Goal: Task Accomplishment & Management: Complete application form

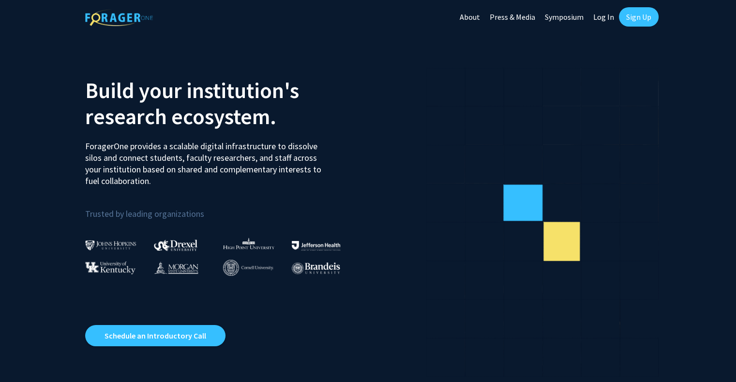
click at [609, 21] on link "Log In" at bounding box center [603, 17] width 30 height 34
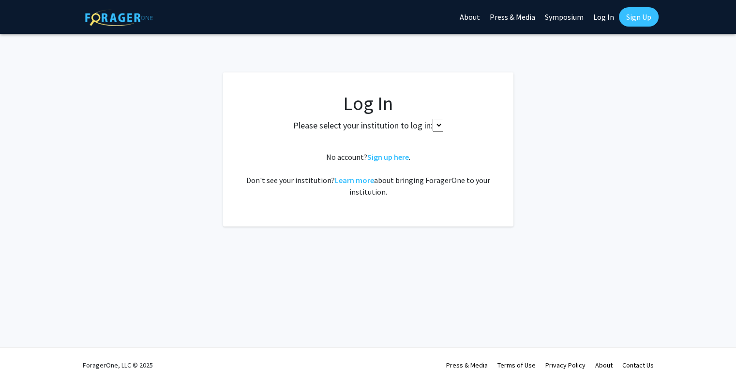
select select
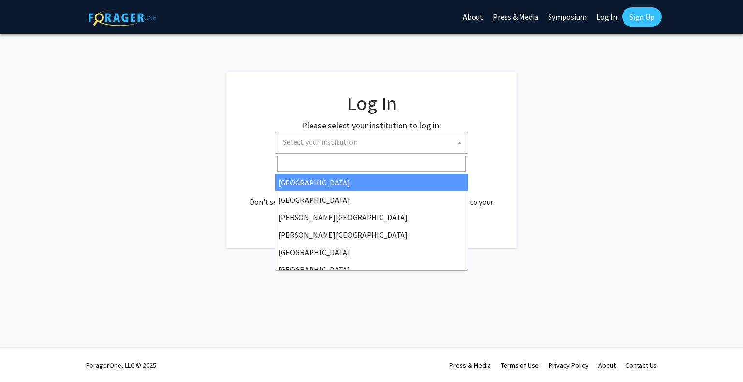
click at [405, 141] on span "Select your institution" at bounding box center [373, 142] width 189 height 20
click at [322, 162] on input "Search" at bounding box center [371, 164] width 189 height 16
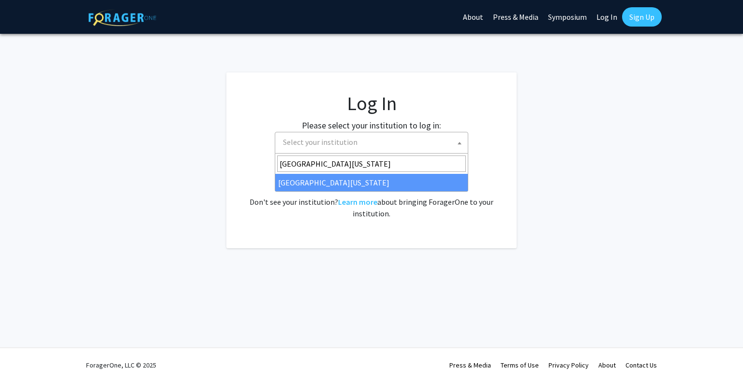
type input "university of missouri"
select select "33"
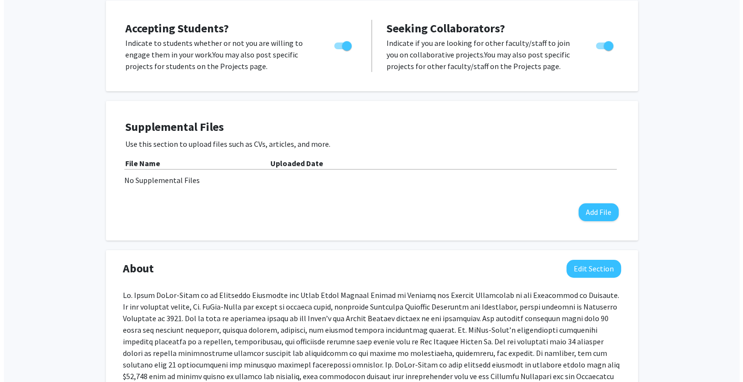
scroll to position [195, 0]
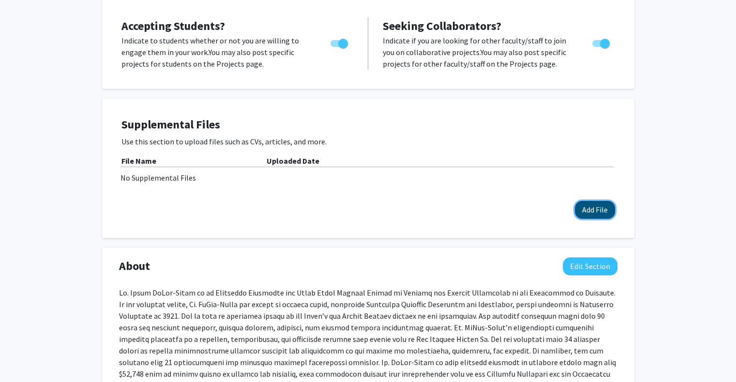
click at [602, 201] on button "Add File" at bounding box center [594, 210] width 40 height 18
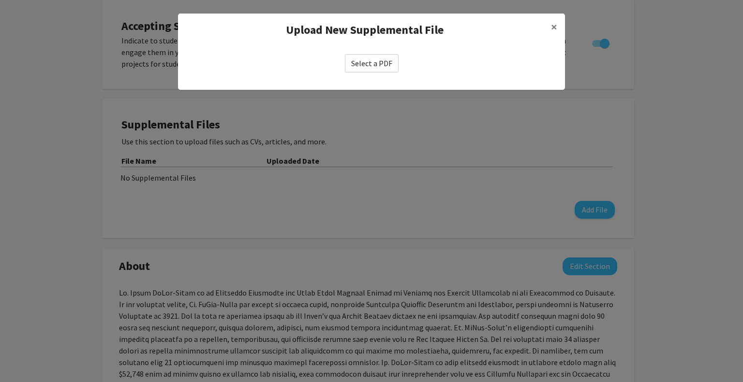
click at [377, 59] on label "Select a PDF" at bounding box center [372, 63] width 54 height 18
click at [0, 0] on input "Select a PDF" at bounding box center [0, 0] width 0 height 0
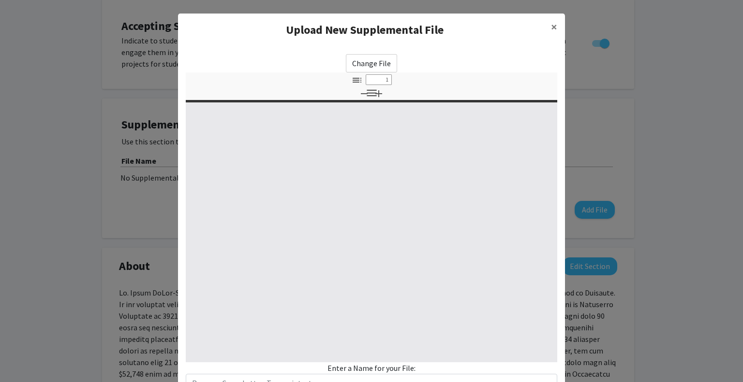
select select "custom"
type input "0"
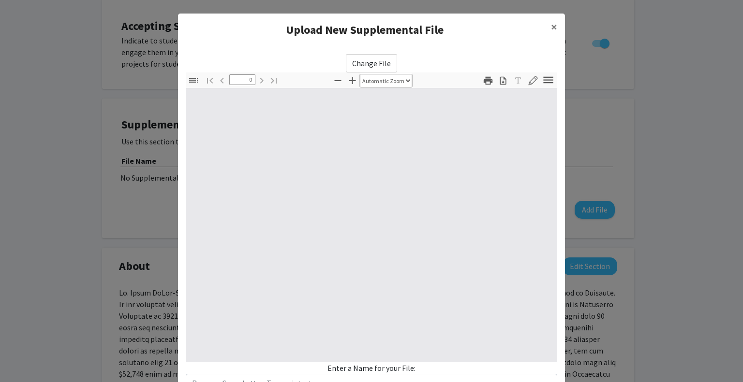
select select "custom"
type input "1"
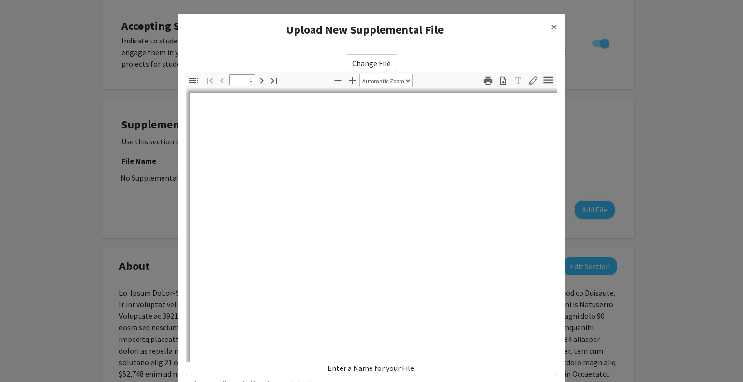
select select "auto"
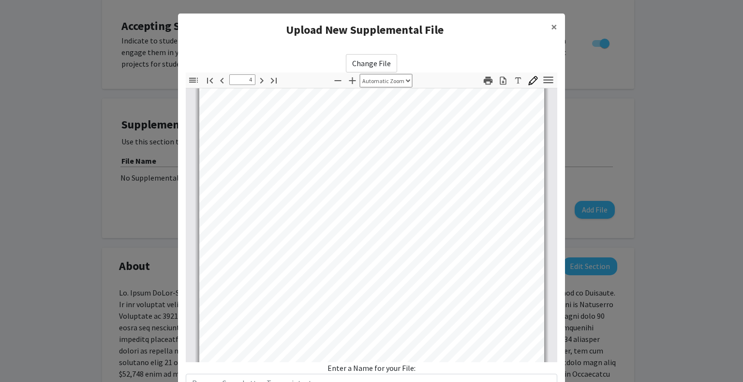
scroll to position [1487, 0]
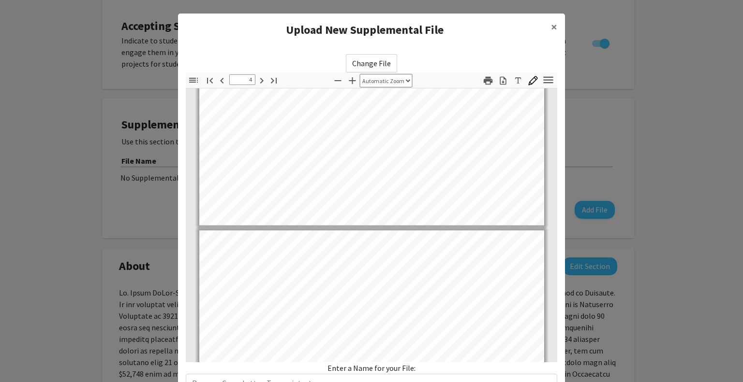
type input "5"
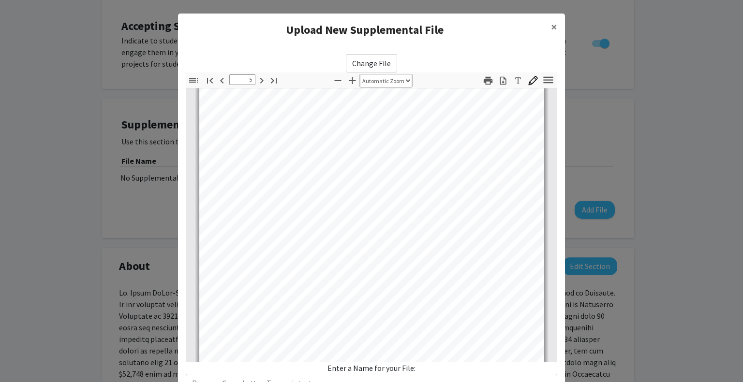
scroll to position [1976, 0]
click at [551, 23] on span "×" at bounding box center [554, 26] width 6 height 15
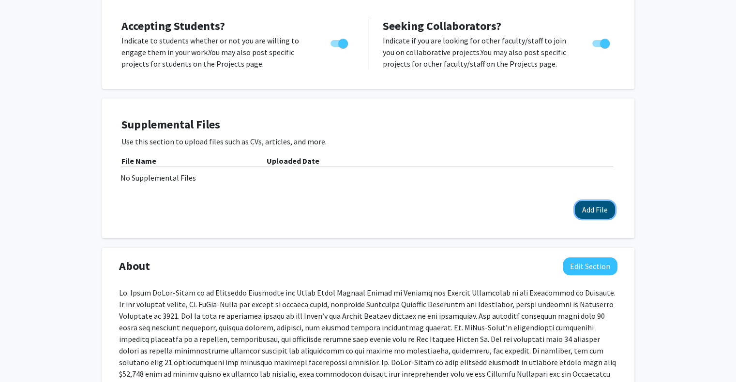
click at [596, 201] on button "Add File" at bounding box center [594, 210] width 40 height 18
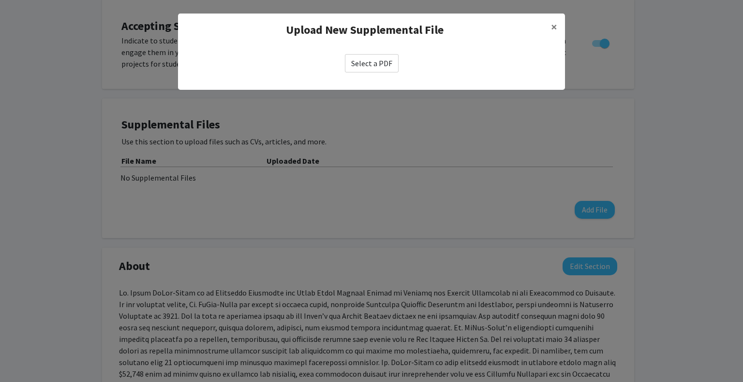
click at [379, 67] on label "Select a PDF" at bounding box center [372, 63] width 54 height 18
click at [0, 0] on input "Select a PDF" at bounding box center [0, 0] width 0 height 0
select select "custom"
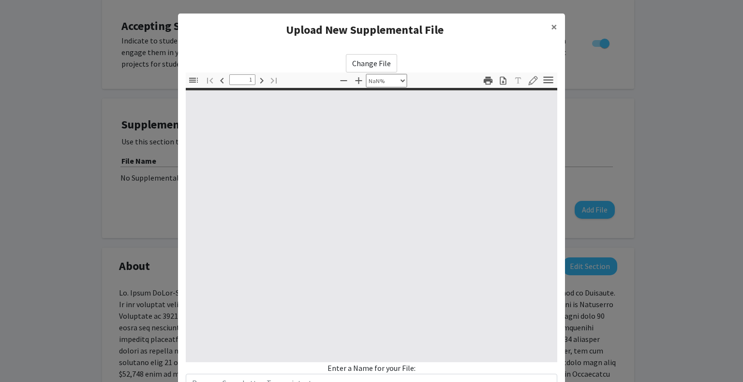
type input "0"
select select "custom"
type input "1"
select select "auto"
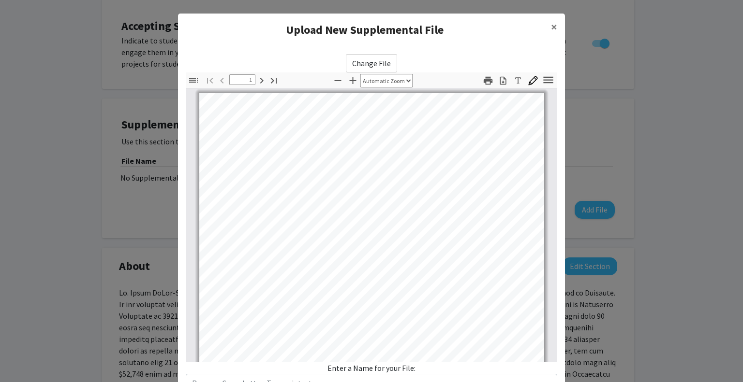
scroll to position [0, 0]
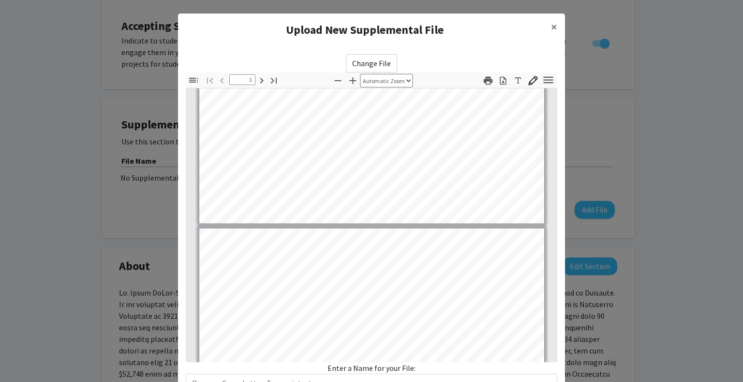
type input "2"
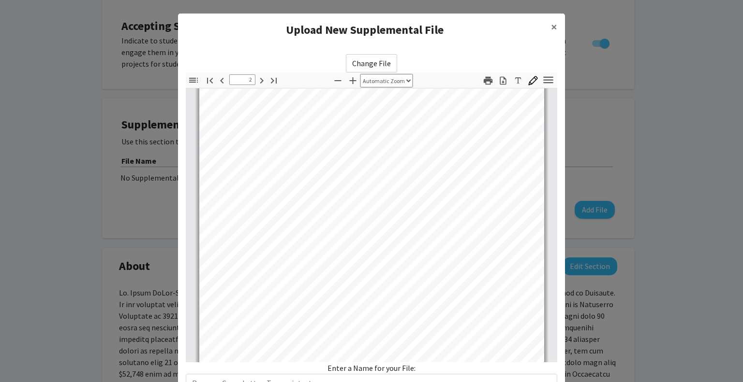
scroll to position [75, 0]
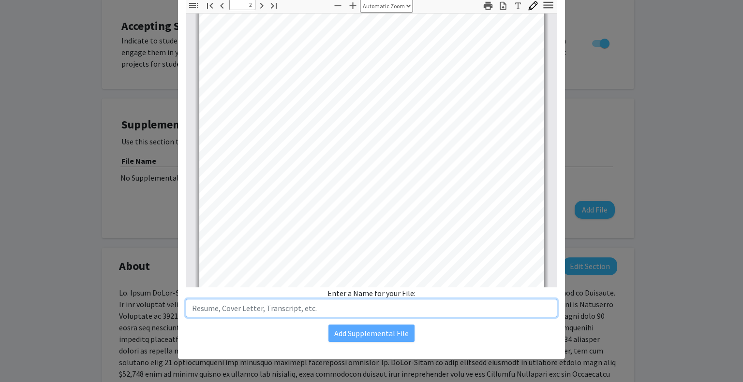
click at [375, 303] on input "text" at bounding box center [371, 308] width 371 height 18
type input "CV"
type input "1"
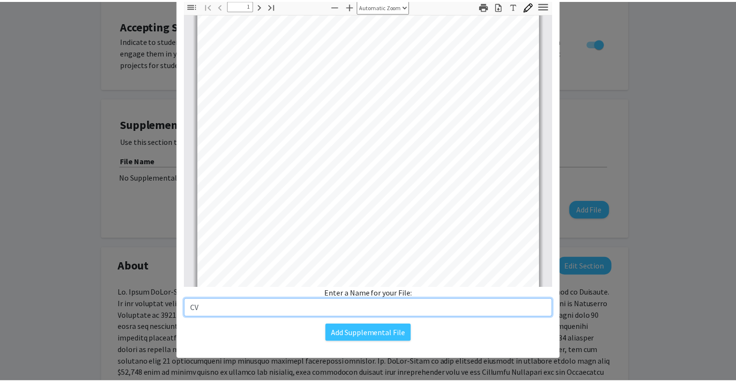
scroll to position [141, 0]
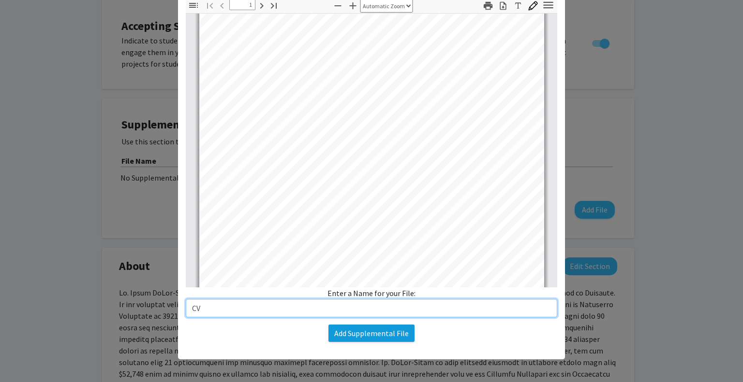
type input "CV"
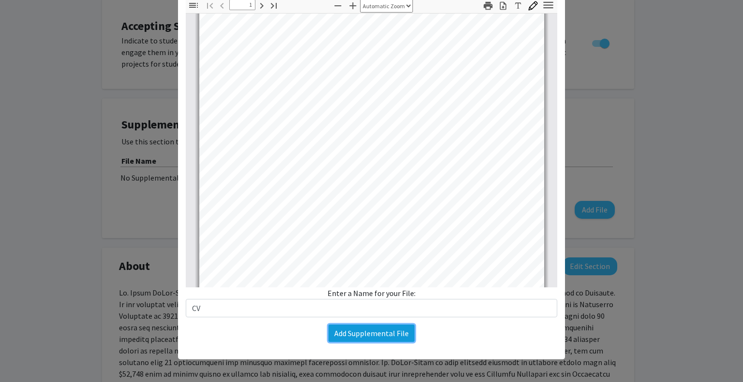
click at [375, 335] on button "Add Supplemental File" at bounding box center [371, 333] width 86 height 17
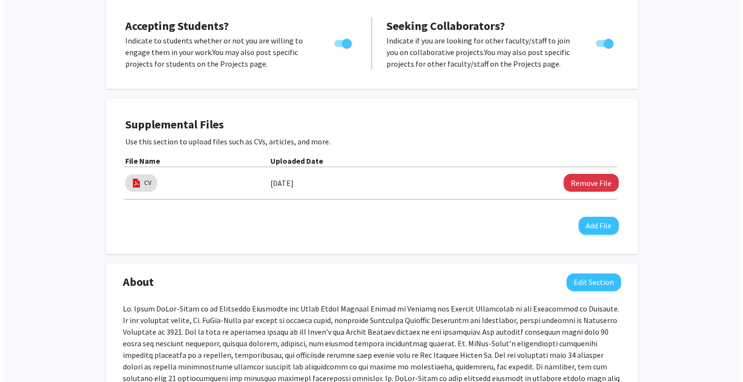
scroll to position [239, 0]
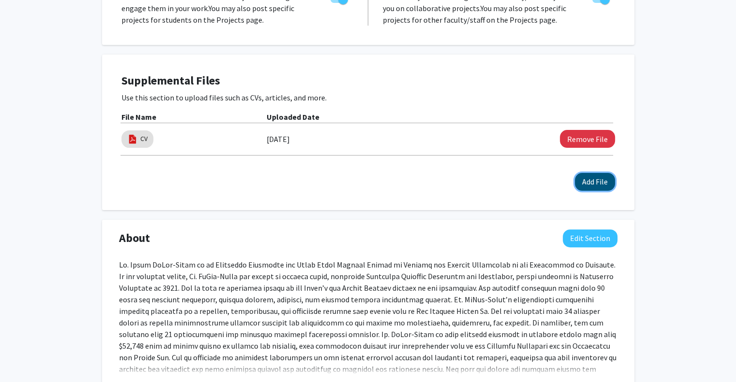
click at [591, 173] on button "Add File" at bounding box center [594, 182] width 40 height 18
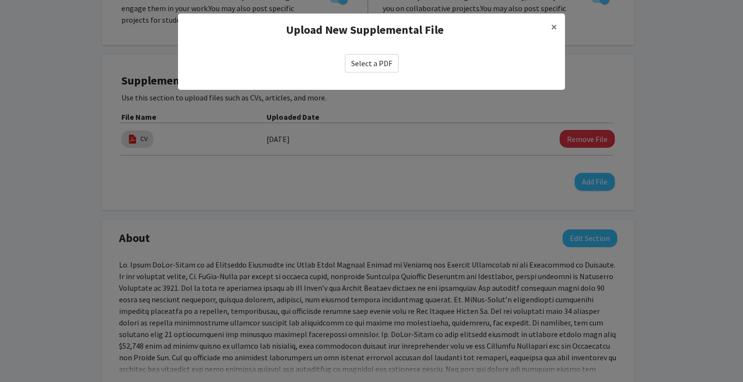
click at [377, 64] on label "Select a PDF" at bounding box center [372, 63] width 54 height 18
click at [0, 0] on input "Select a PDF" at bounding box center [0, 0] width 0 height 0
select select "custom"
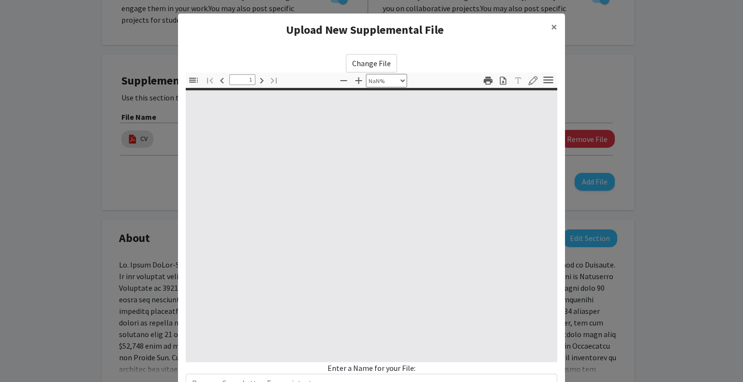
type input "0"
select select "custom"
type input "1"
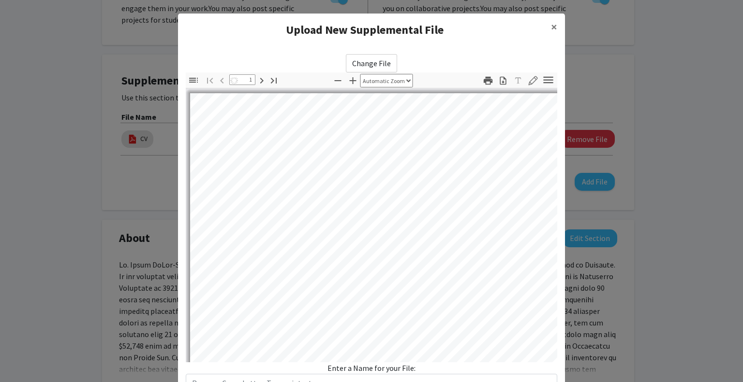
select select "auto"
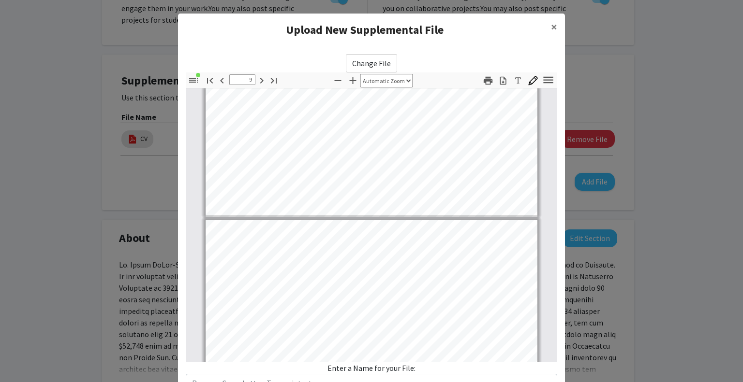
type input "10"
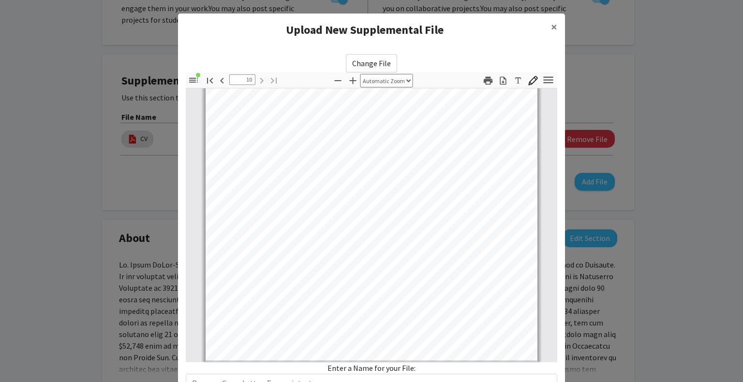
scroll to position [75, 0]
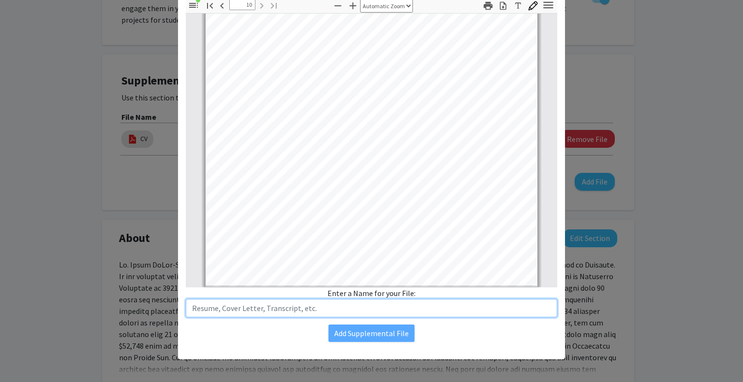
click at [289, 308] on input "text" at bounding box center [371, 308] width 371 height 18
type input "Clothing Barriers"
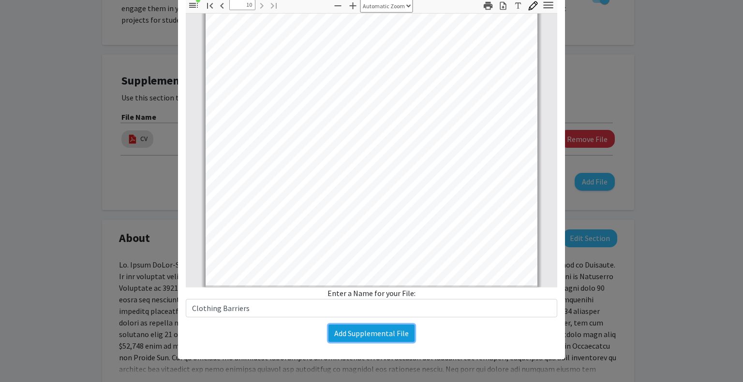
click at [371, 335] on button "Add Supplemental File" at bounding box center [371, 333] width 86 height 17
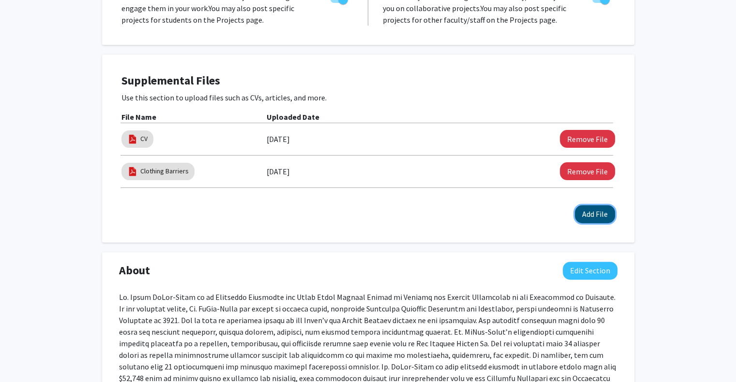
click at [590, 206] on button "Add File" at bounding box center [594, 215] width 40 height 18
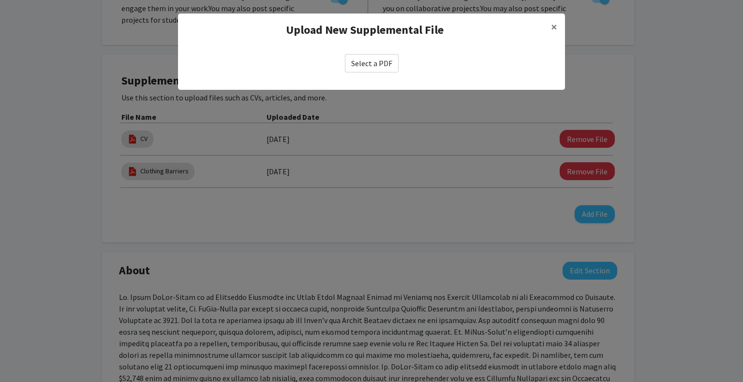
click at [377, 62] on label "Select a PDF" at bounding box center [372, 63] width 54 height 18
click at [0, 0] on input "Select a PDF" at bounding box center [0, 0] width 0 height 0
select select "custom"
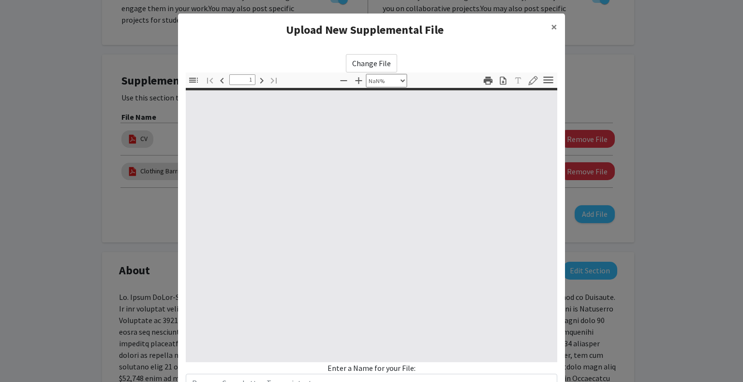
type input "0"
select select "custom"
type input "1"
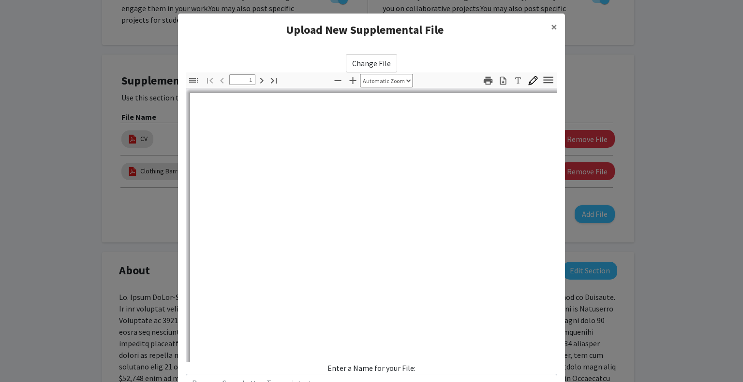
select select "auto"
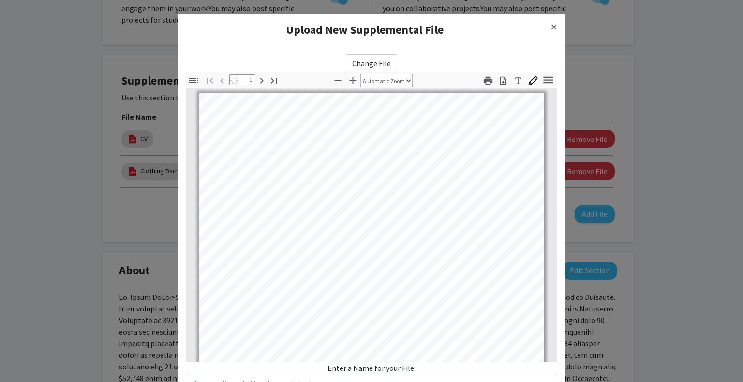
scroll to position [0, 0]
type input "1"
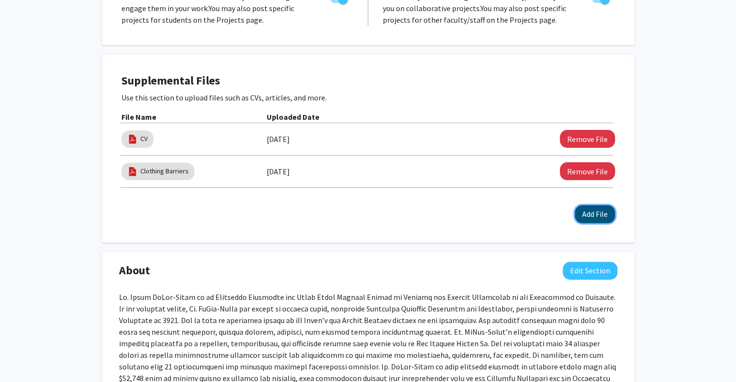
click at [599, 206] on button "Add File" at bounding box center [594, 215] width 40 height 18
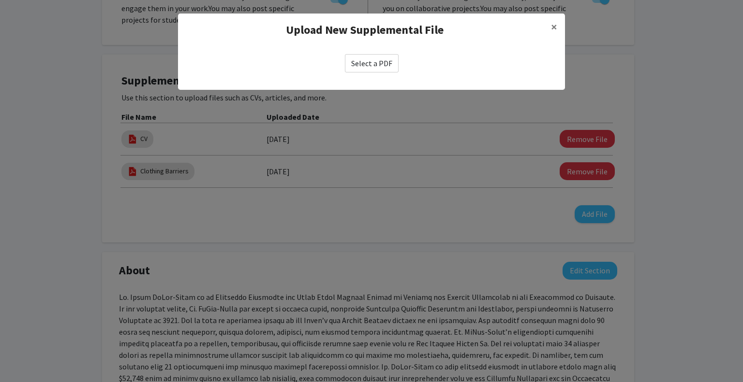
click at [387, 59] on label "Select a PDF" at bounding box center [372, 63] width 54 height 18
click at [0, 0] on input "Select a PDF" at bounding box center [0, 0] width 0 height 0
select select "custom"
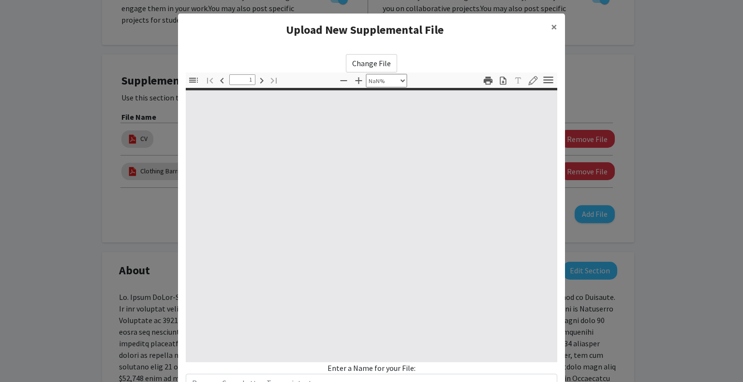
type input "0"
select select "custom"
type input "1"
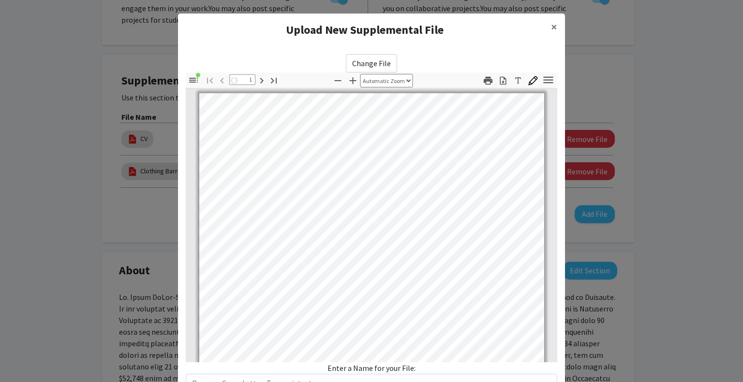
select select "auto"
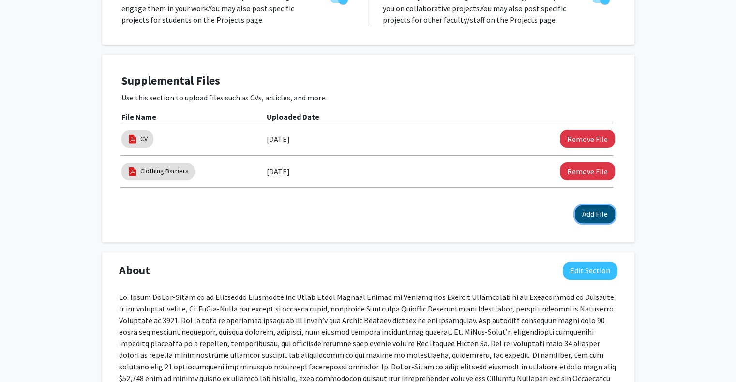
click at [588, 206] on button "Add File" at bounding box center [594, 215] width 40 height 18
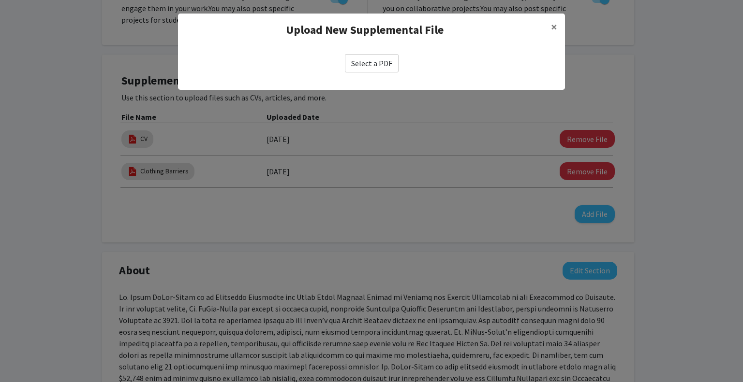
click at [375, 62] on label "Select a PDF" at bounding box center [372, 63] width 54 height 18
click at [0, 0] on input "Select a PDF" at bounding box center [0, 0] width 0 height 0
select select "custom"
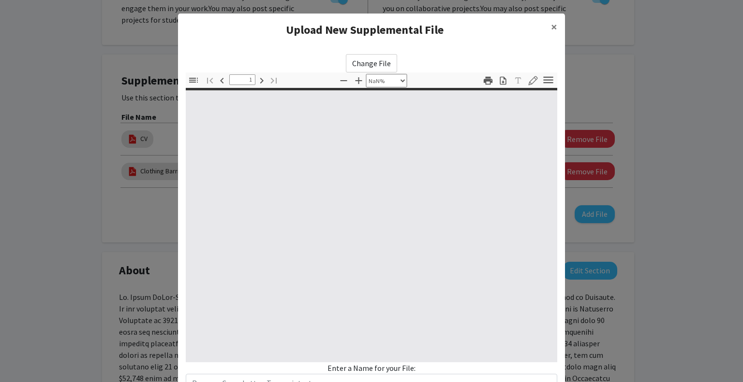
type input "0"
select select "custom"
type input "1"
select select "auto"
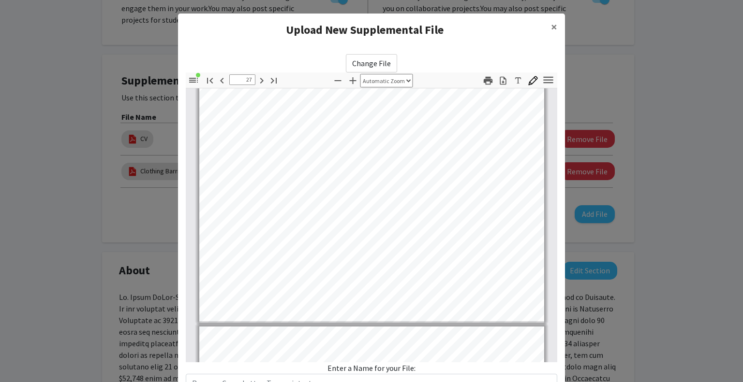
type input "28"
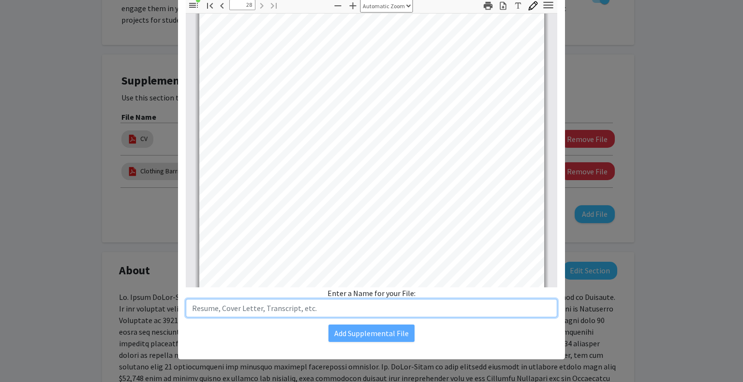
click at [302, 303] on input "text" at bounding box center [371, 308] width 371 height 18
type input "Adaptive Apparel Literature Review"
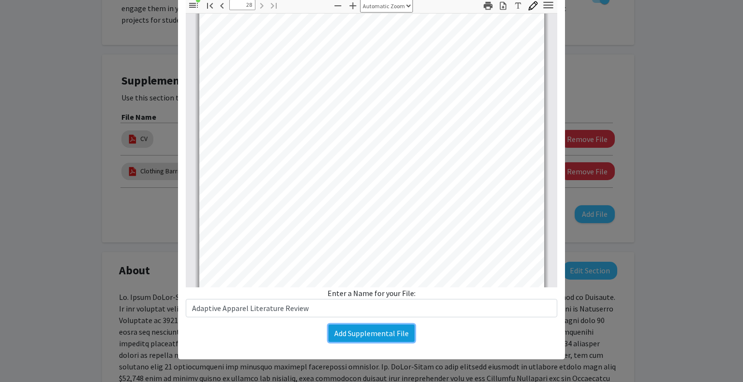
click at [353, 329] on button "Add Supplemental File" at bounding box center [371, 333] width 86 height 17
click at [355, 328] on button "Add Supplemental File" at bounding box center [371, 333] width 86 height 17
click at [351, 334] on button "Add Supplemental File" at bounding box center [371, 333] width 86 height 17
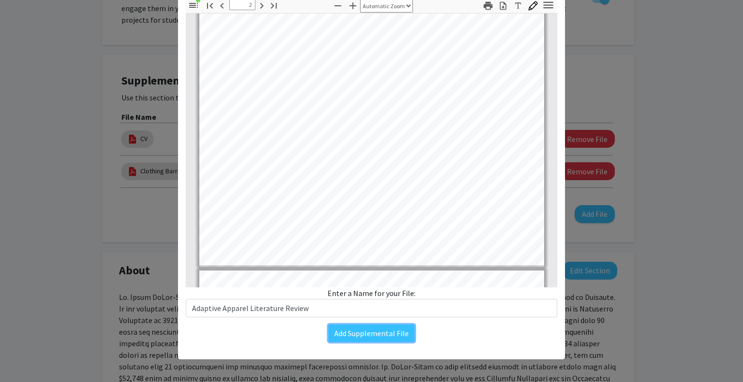
scroll to position [463, 0]
type input "1"
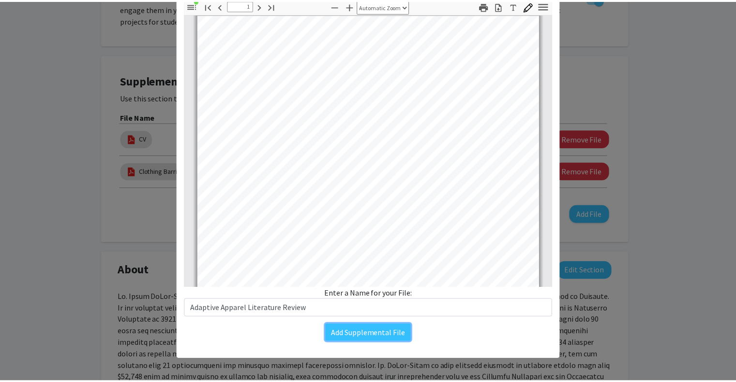
scroll to position [0, 0]
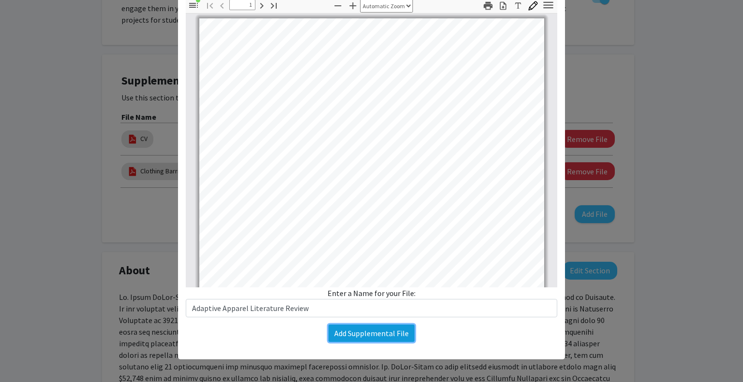
click at [360, 332] on button "Add Supplemental File" at bounding box center [371, 333] width 86 height 17
click at [328, 325] on button "Add Supplemental File" at bounding box center [371, 333] width 86 height 17
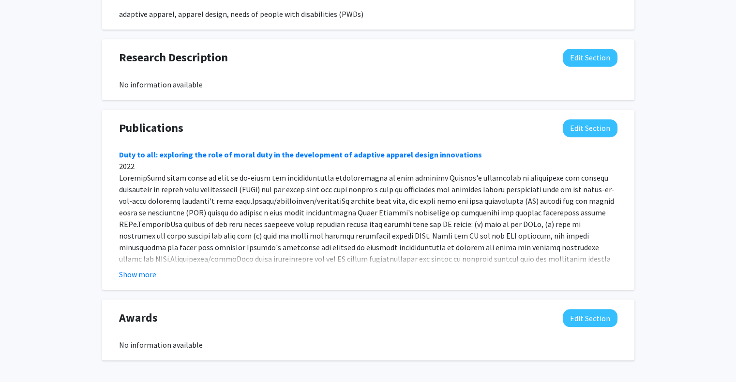
scroll to position [772, 0]
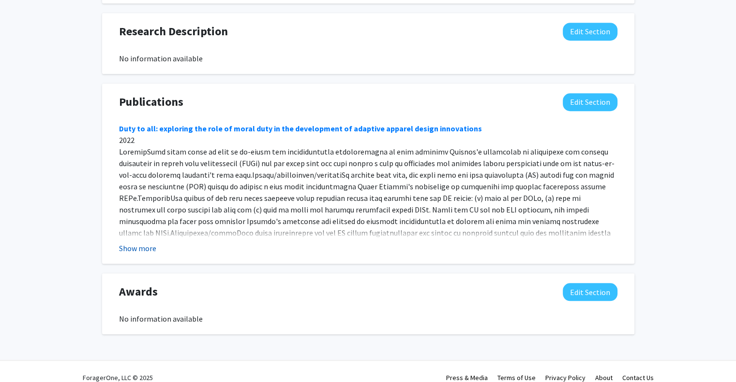
click at [146, 243] on button "Show more" at bounding box center [137, 249] width 37 height 12
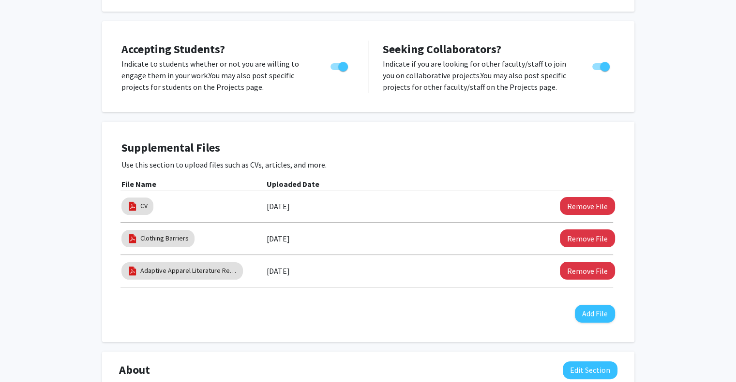
scroll to position [0, 0]
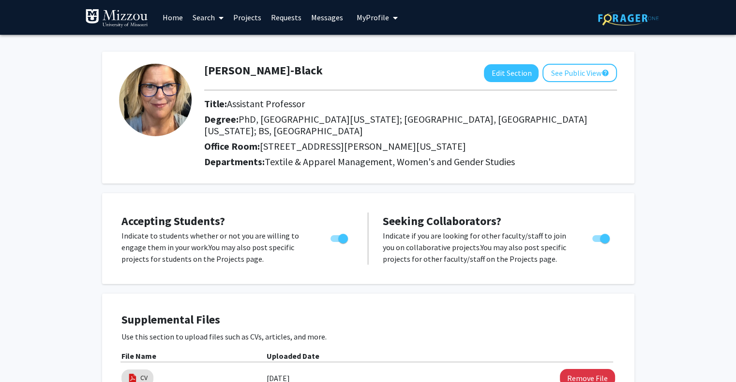
click at [249, 19] on link "Projects" at bounding box center [247, 17] width 38 height 34
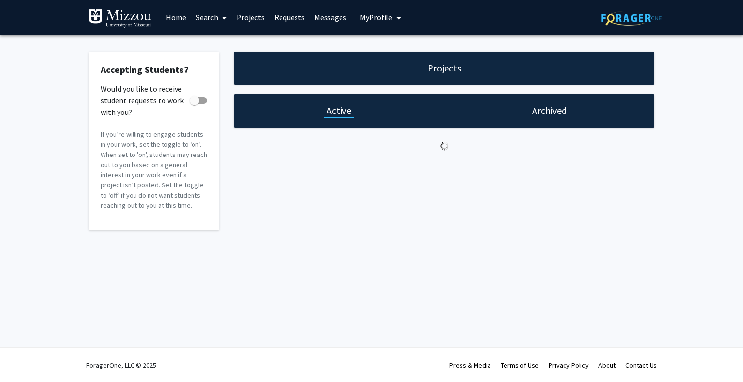
checkbox input "true"
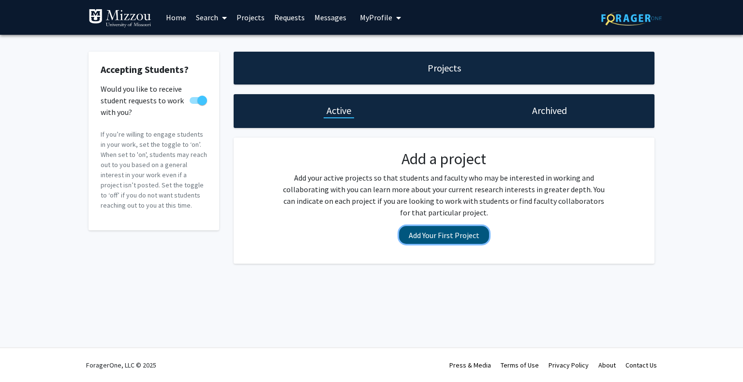
click at [441, 238] on button "Add Your First Project" at bounding box center [444, 235] width 90 height 18
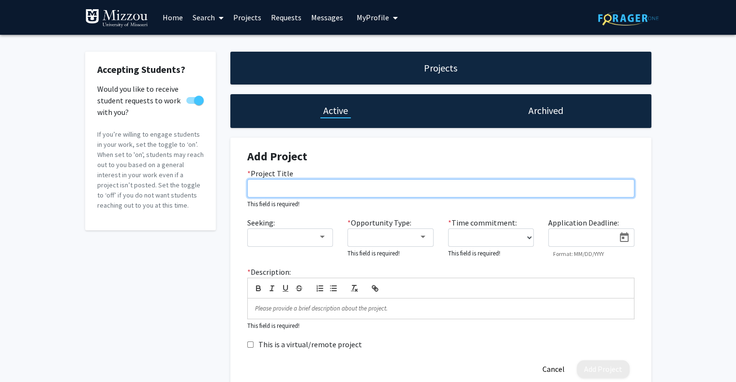
click at [338, 187] on input "* Project Title" at bounding box center [440, 188] width 387 height 18
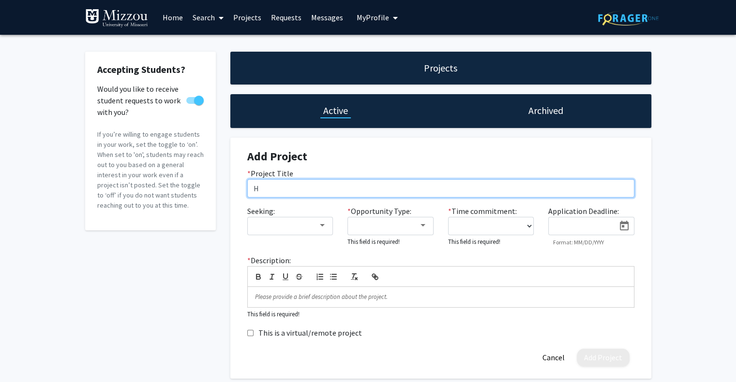
click at [338, 187] on input "H" at bounding box center [440, 188] width 387 height 18
type input "Human Centered Design Research Interest Group"
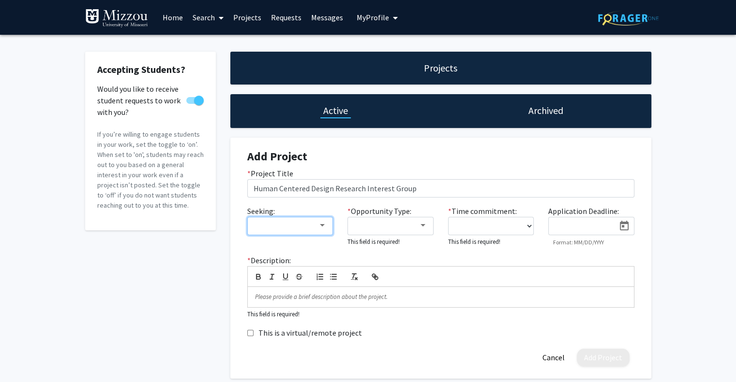
click at [318, 228] on div at bounding box center [322, 226] width 9 height 8
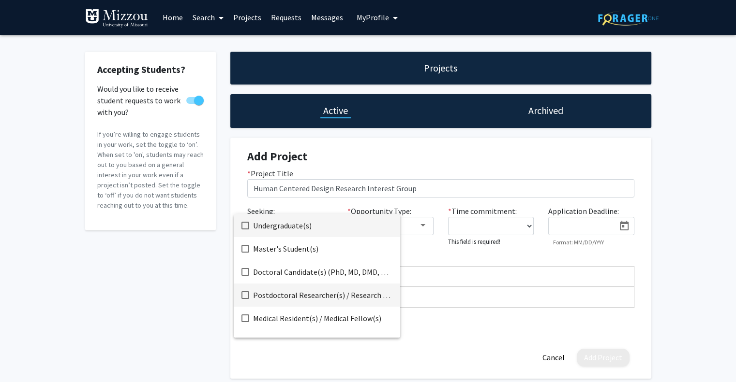
scroll to position [15, 0]
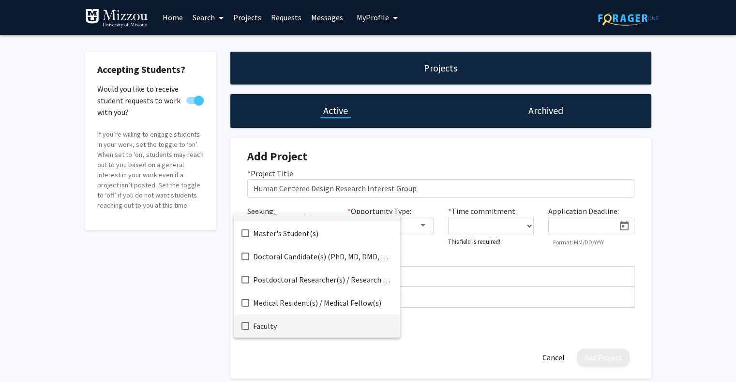
click at [248, 325] on mat-pseudo-checkbox at bounding box center [245, 327] width 8 height 8
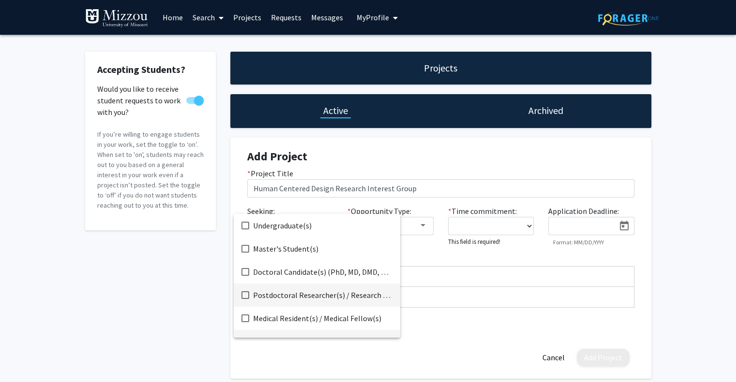
scroll to position [0, 0]
click at [423, 228] on div at bounding box center [368, 191] width 736 height 382
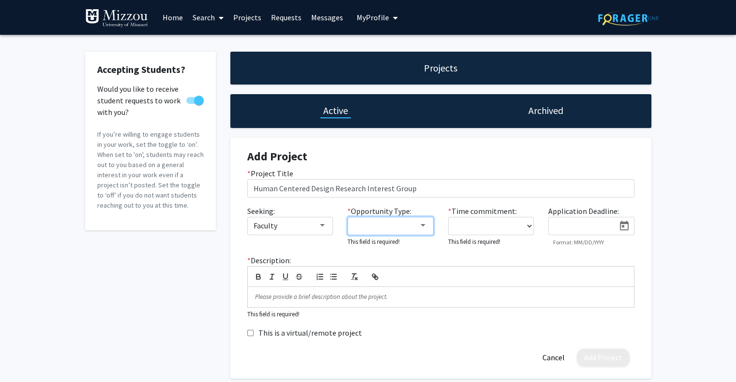
click at [423, 228] on div at bounding box center [422, 226] width 9 height 8
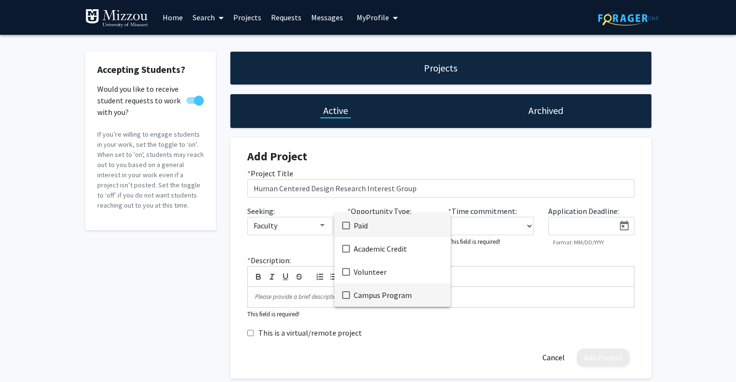
click at [347, 295] on mat-pseudo-checkbox at bounding box center [346, 296] width 8 height 8
click at [530, 225] on div at bounding box center [368, 191] width 736 height 382
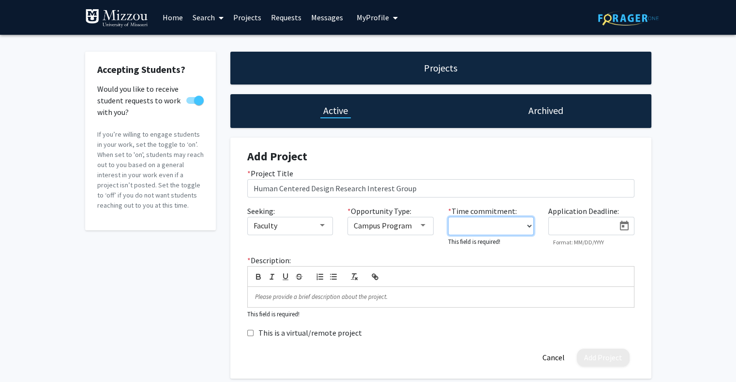
click at [530, 225] on select "0 - 5 hours/week 5 - 10 hours/week 10 - 15 hours/week 15 - 20 hours/week 20 - 3…" at bounding box center [491, 226] width 86 height 18
select select "0 - 5"
click at [448, 217] on select "0 - 5 hours/week 5 - 10 hours/week 10 - 15 hours/week 15 - 20 hours/week 20 - 3…" at bounding box center [491, 226] width 86 height 18
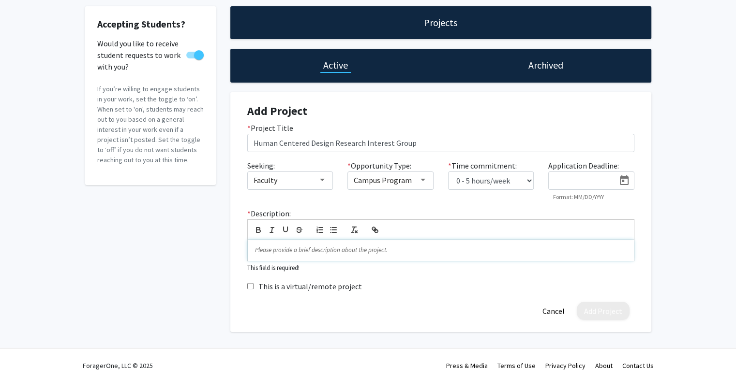
click at [340, 253] on p at bounding box center [440, 250] width 371 height 9
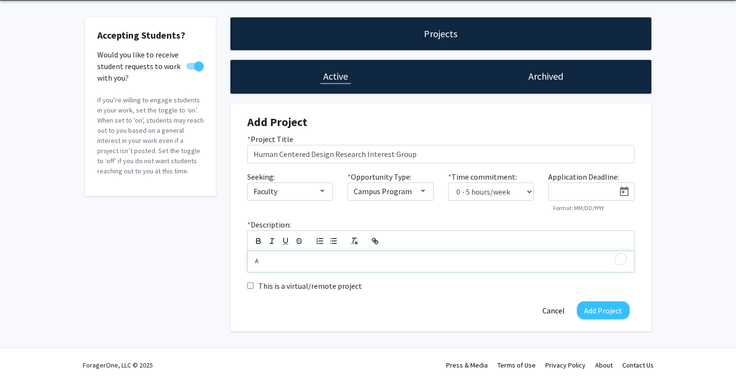
scroll to position [34, 0]
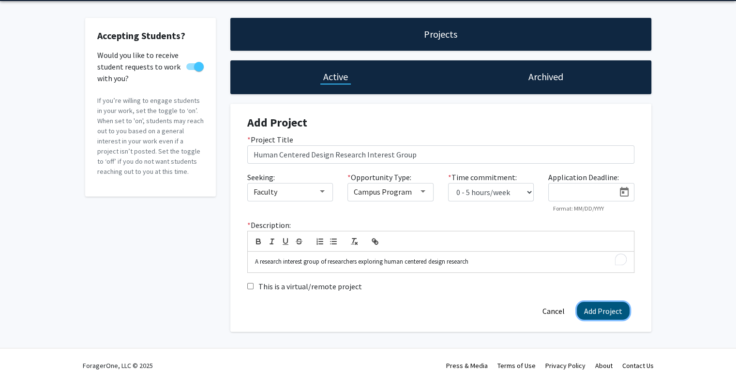
click at [600, 312] on button "Add Project" at bounding box center [602, 311] width 53 height 18
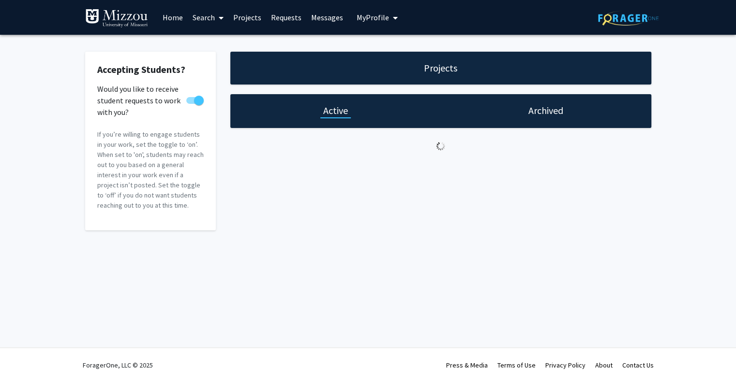
scroll to position [0, 0]
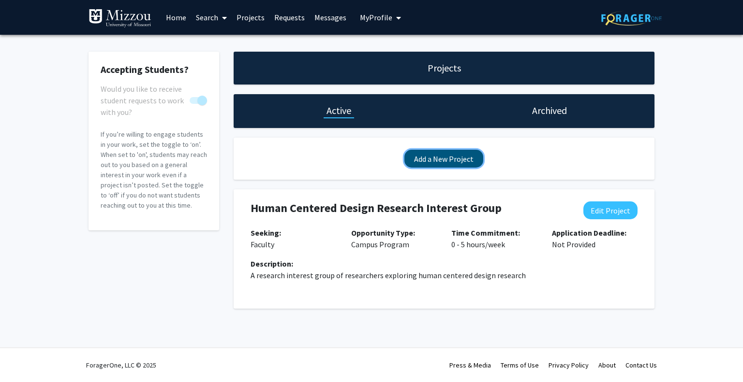
click at [449, 160] on button "Add a New Project" at bounding box center [443, 159] width 79 height 18
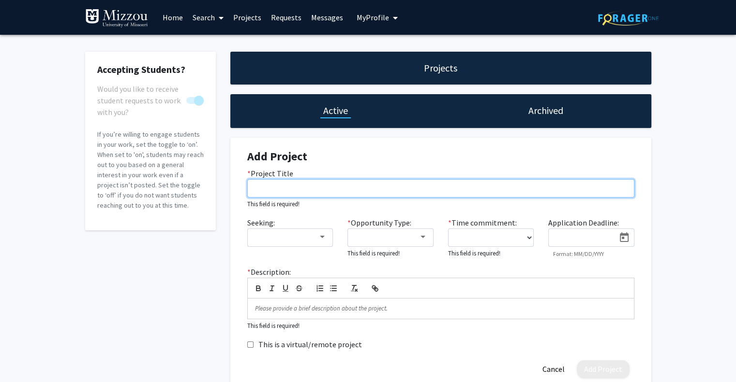
click at [358, 183] on input "* Project Title" at bounding box center [440, 188] width 387 height 18
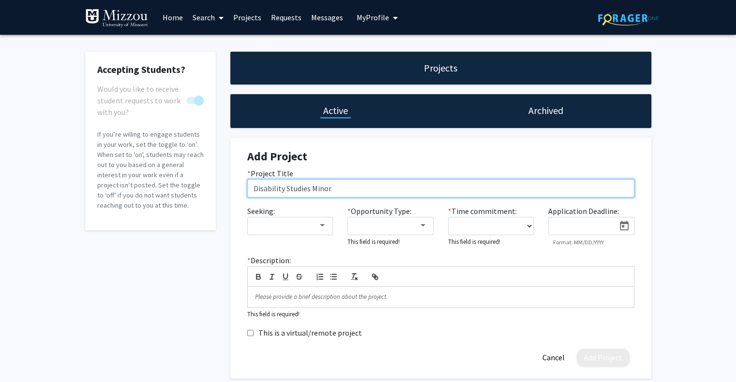
type input "Disability Studies Minor"
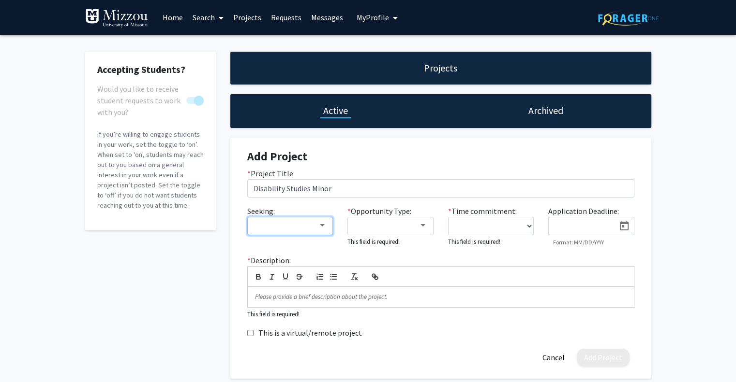
click at [321, 227] on div at bounding box center [322, 225] width 5 height 2
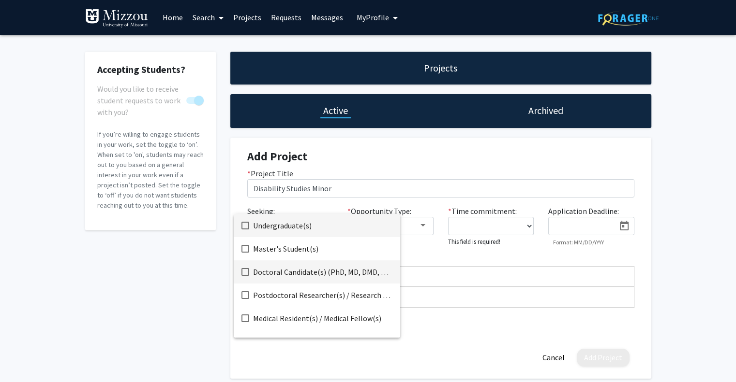
scroll to position [15, 0]
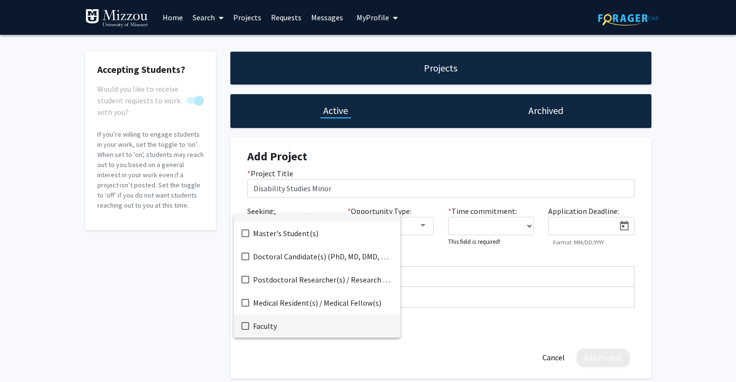
click at [246, 329] on mat-pseudo-checkbox at bounding box center [245, 327] width 8 height 8
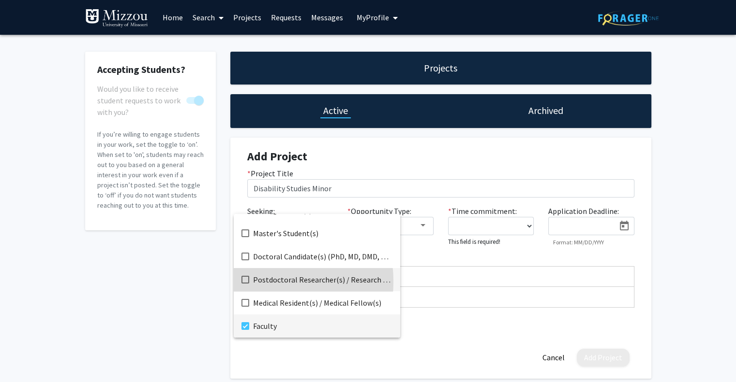
click at [248, 282] on mat-pseudo-checkbox at bounding box center [245, 280] width 8 height 8
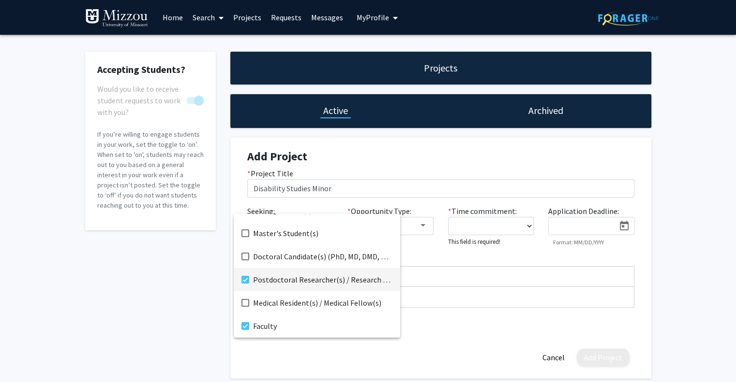
click at [425, 225] on div at bounding box center [368, 191] width 736 height 382
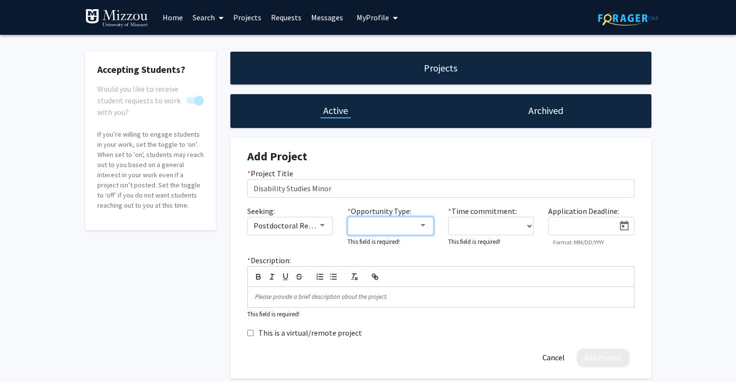
click at [422, 228] on div at bounding box center [422, 226] width 9 height 8
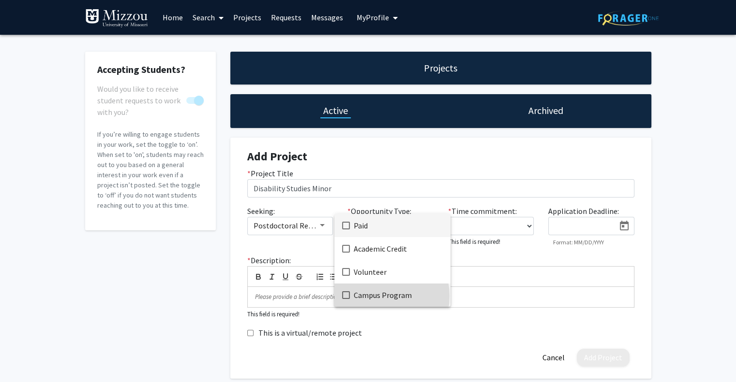
click at [378, 296] on span "Campus Program" at bounding box center [397, 295] width 89 height 23
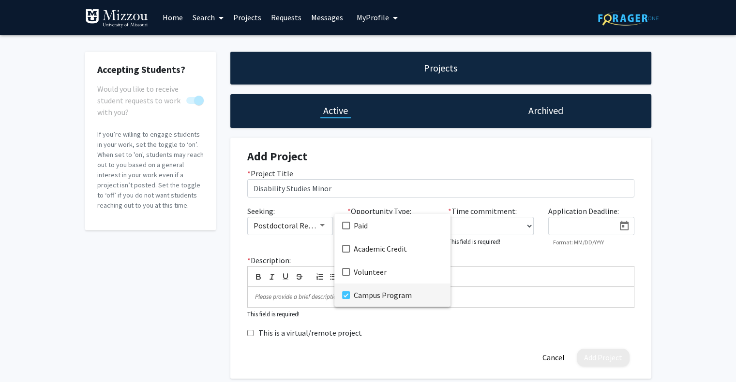
click at [492, 224] on div at bounding box center [368, 191] width 736 height 382
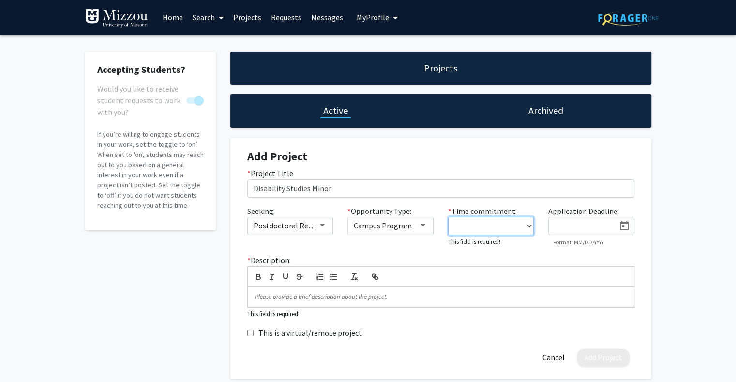
click at [523, 226] on select "0 - 5 hours/week 5 - 10 hours/week 10 - 15 hours/week 15 - 20 hours/week 20 - 3…" at bounding box center [491, 226] width 86 height 18
select select "0 - 5"
click at [448, 217] on select "0 - 5 hours/week 5 - 10 hours/week 10 - 15 hours/week 15 - 20 hours/week 20 - 3…" at bounding box center [491, 226] width 86 height 18
click at [406, 292] on p at bounding box center [440, 296] width 371 height 9
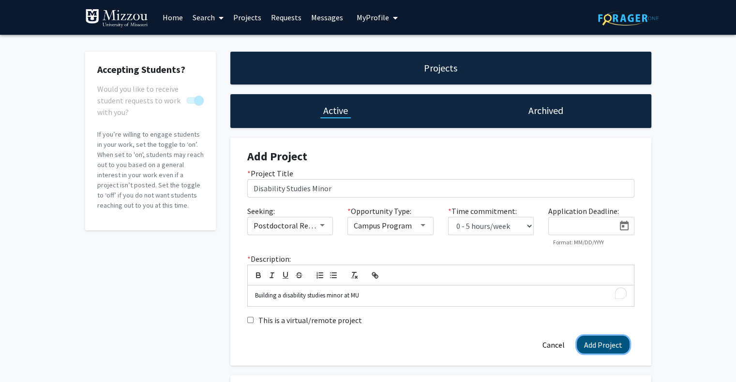
click at [616, 346] on button "Add Project" at bounding box center [602, 345] width 53 height 18
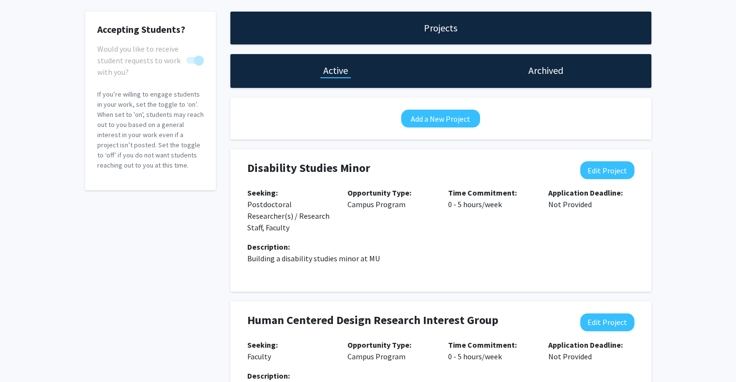
scroll to position [41, 0]
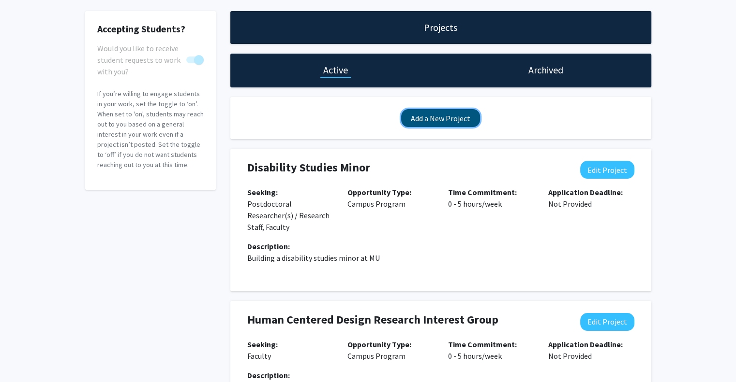
click at [462, 119] on button "Add a New Project" at bounding box center [440, 118] width 79 height 18
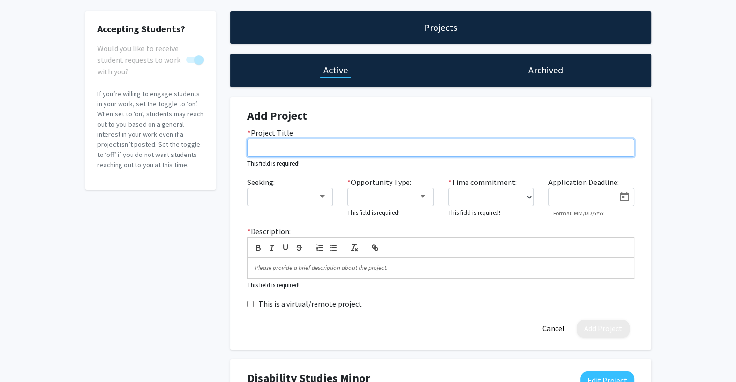
click at [368, 150] on input "* Project Title" at bounding box center [440, 148] width 387 height 18
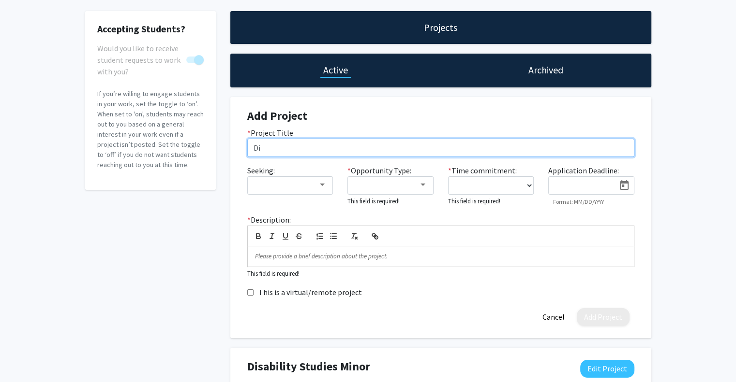
type input "D"
type input "Adaptive Apparel Wear Test Project"
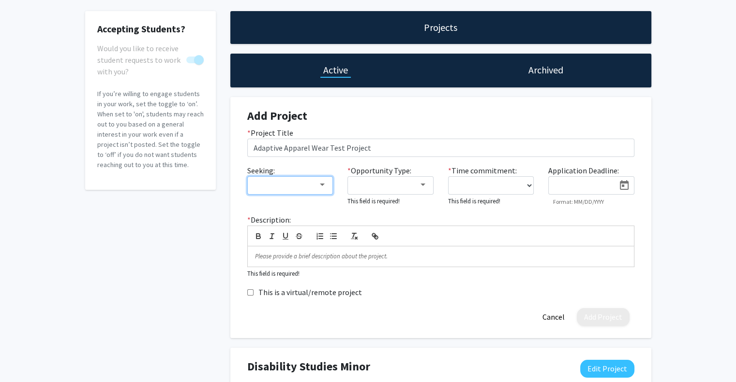
click at [322, 187] on div at bounding box center [322, 185] width 9 height 8
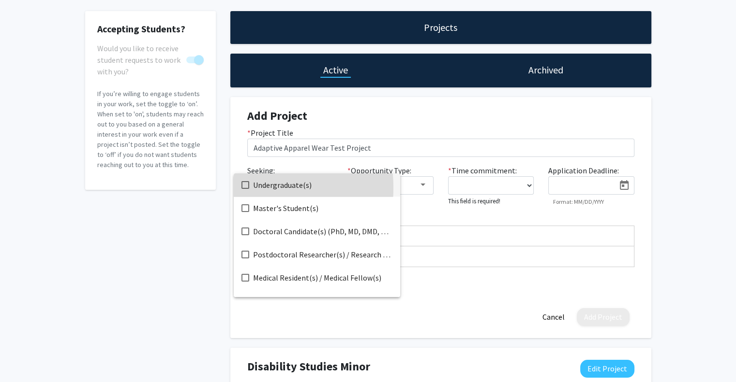
click at [243, 188] on mat-pseudo-checkbox at bounding box center [245, 185] width 8 height 8
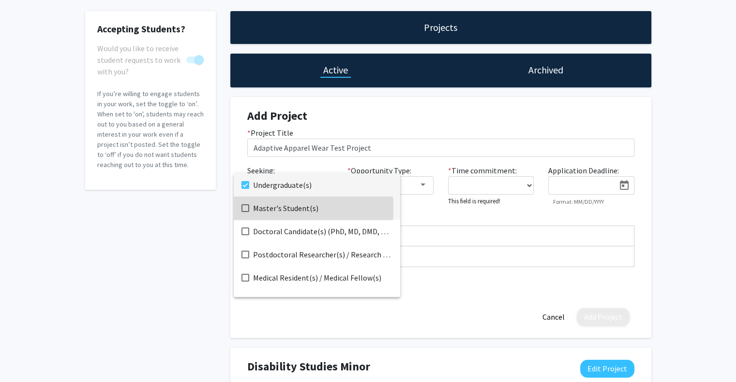
click at [246, 209] on mat-pseudo-checkbox at bounding box center [245, 209] width 8 height 8
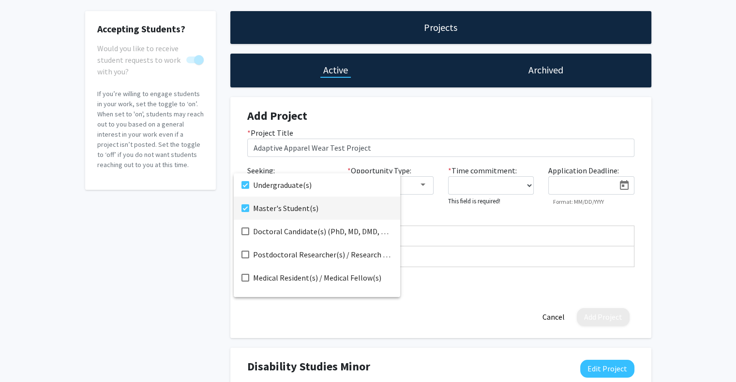
click at [424, 186] on div at bounding box center [368, 191] width 736 height 382
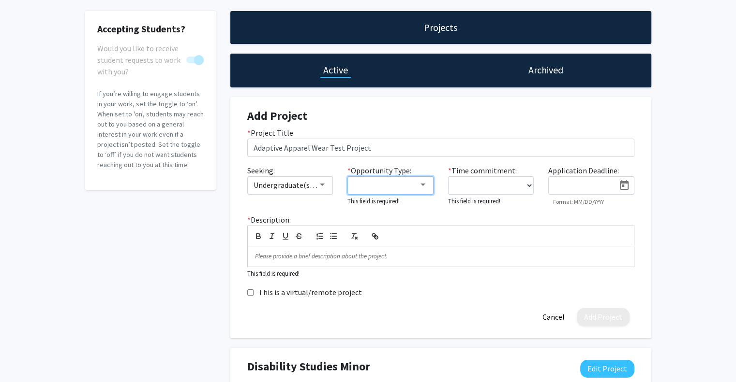
click at [424, 186] on div at bounding box center [422, 185] width 5 height 2
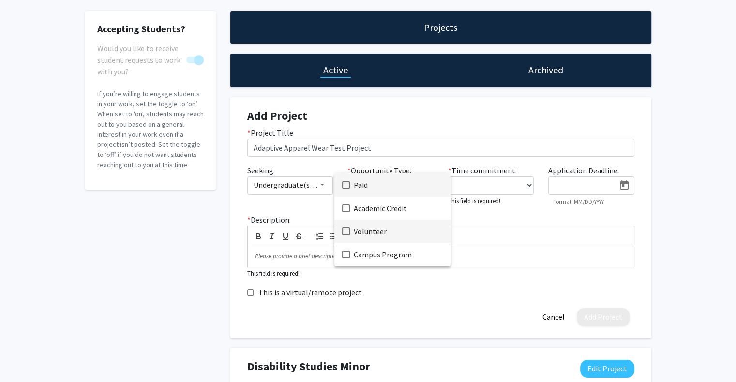
click at [378, 227] on span "Volunteer" at bounding box center [397, 231] width 89 height 23
click at [500, 181] on div at bounding box center [368, 191] width 736 height 382
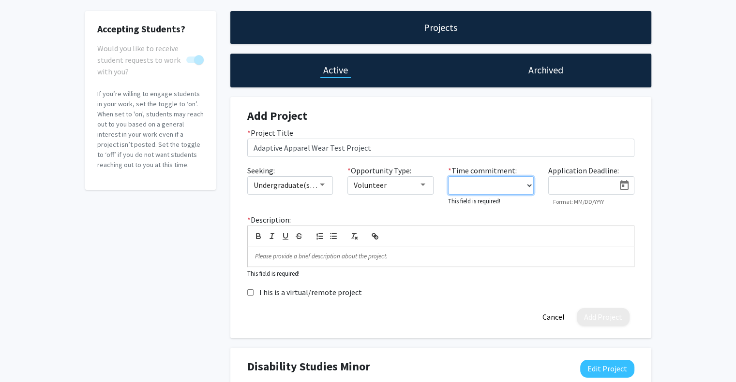
click at [525, 182] on select "0 - 5 hours/week 5 - 10 hours/week 10 - 15 hours/week 15 - 20 hours/week 20 - 3…" at bounding box center [491, 186] width 86 height 18
select select "5 - 10"
click at [448, 177] on select "0 - 5 hours/week 5 - 10 hours/week 10 - 15 hours/week 15 - 20 hours/week 20 - 3…" at bounding box center [491, 186] width 86 height 18
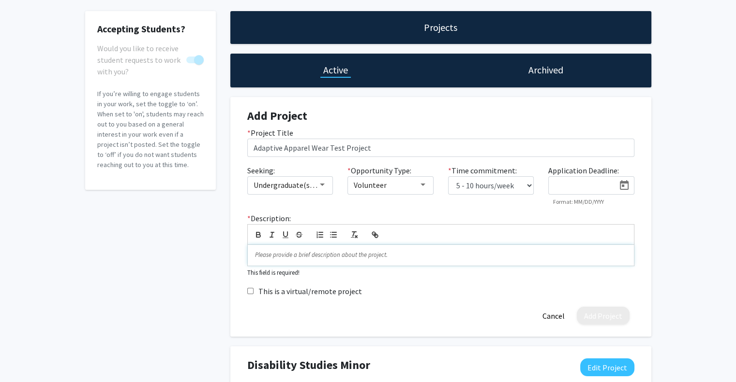
click at [330, 253] on p at bounding box center [440, 255] width 371 height 9
click at [330, 253] on p "To enrich screen reader interactions, please activate Accessibility in Grammarl…" at bounding box center [440, 255] width 371 height 9
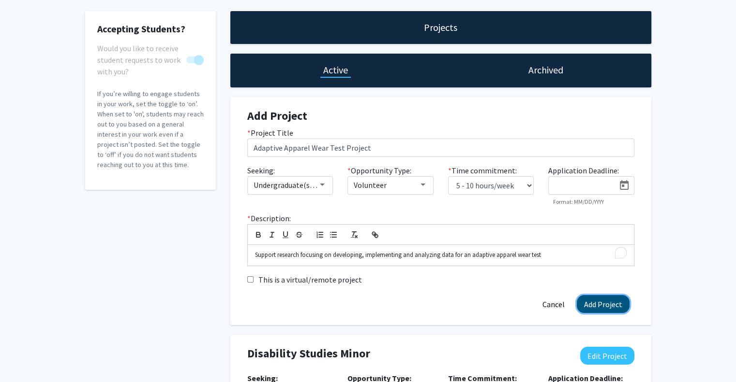
click at [615, 299] on button "Add Project" at bounding box center [602, 304] width 53 height 18
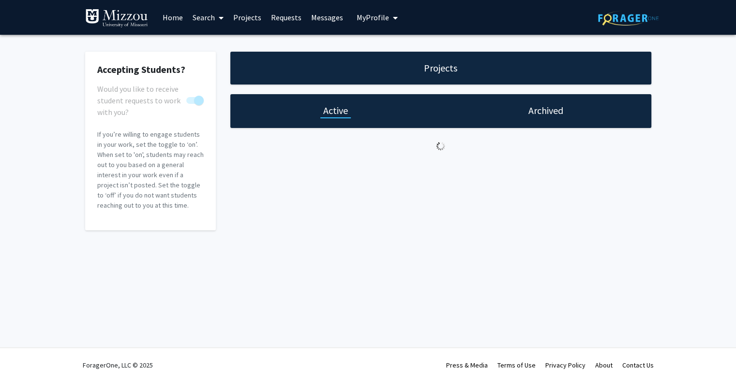
scroll to position [0, 0]
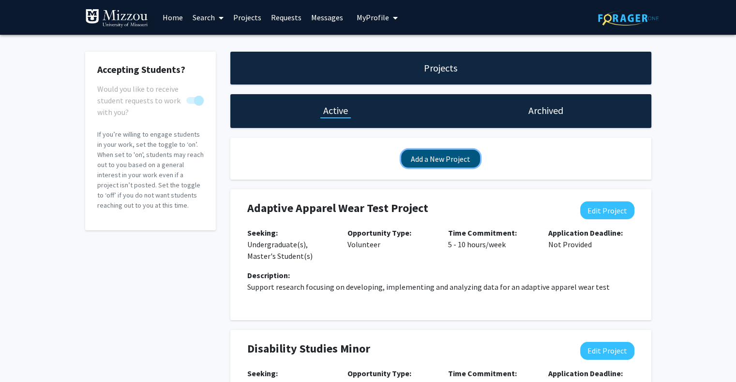
click at [456, 160] on button "Add a New Project" at bounding box center [440, 159] width 79 height 18
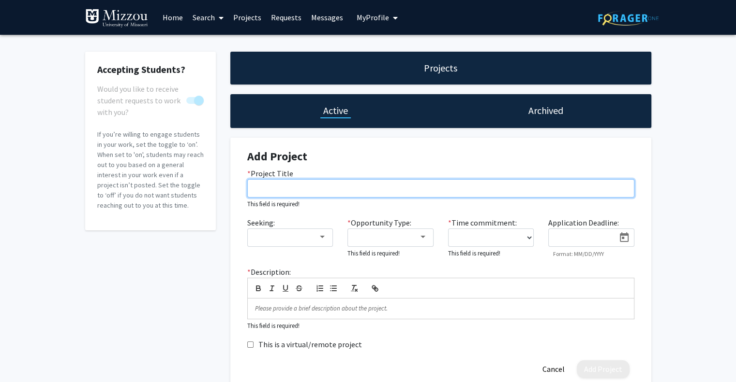
click at [321, 189] on input "* Project Title" at bounding box center [440, 188] width 387 height 18
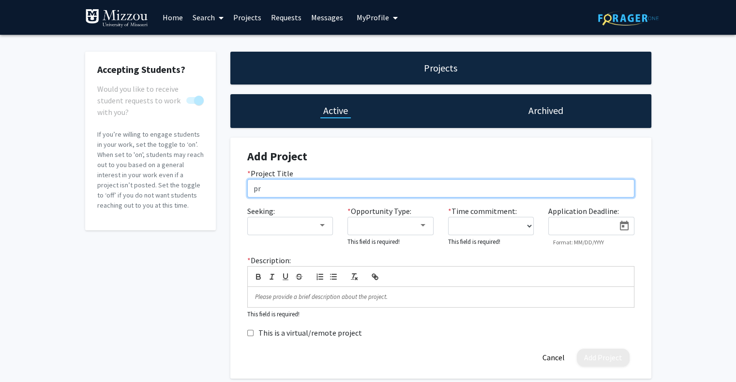
type input "p"
click at [368, 190] on input "Adaptive Product Testing" at bounding box center [440, 188] width 387 height 18
type input "Adaptive Product Testing Project"
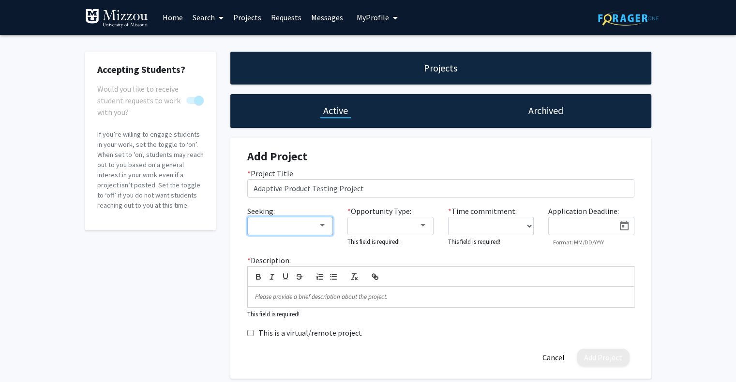
click at [321, 224] on div at bounding box center [322, 225] width 5 height 2
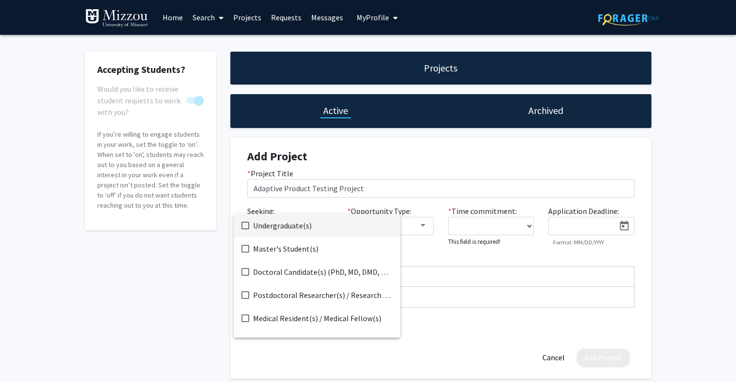
click at [287, 228] on span "Undergraduate(s)" at bounding box center [322, 225] width 139 height 23
click at [282, 246] on span "Master's Student(s)" at bounding box center [322, 248] width 139 height 23
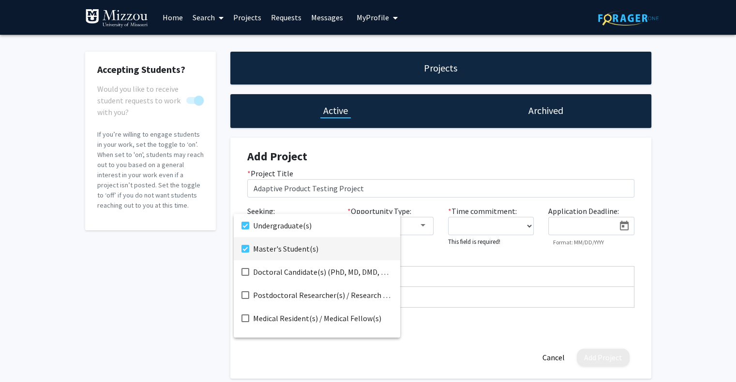
click at [421, 226] on div at bounding box center [368, 191] width 736 height 382
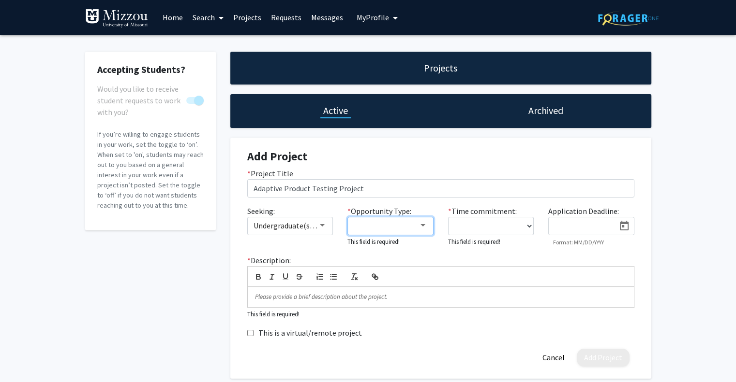
click at [420, 228] on div at bounding box center [422, 226] width 9 height 8
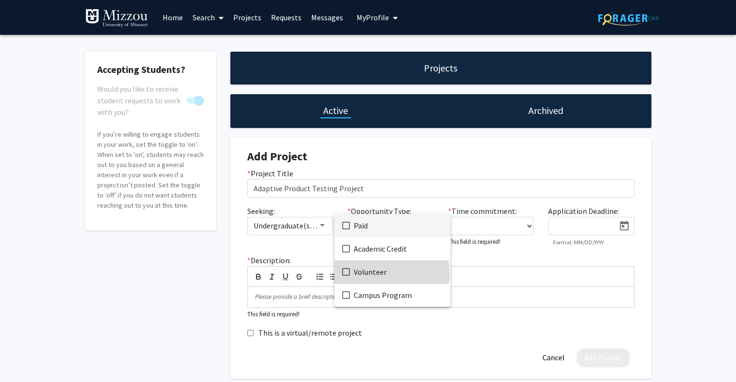
click at [389, 273] on span "Volunteer" at bounding box center [397, 272] width 89 height 23
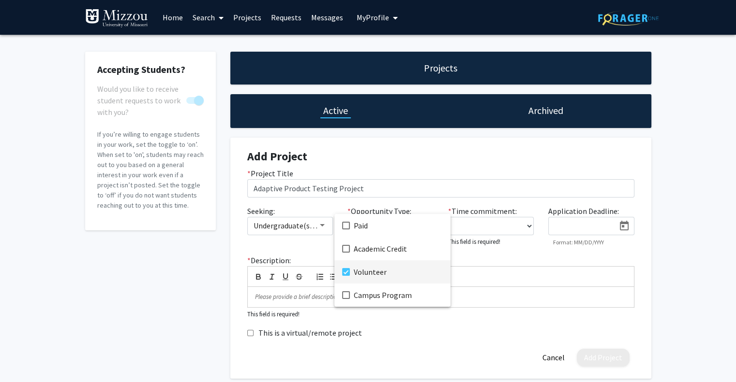
click at [533, 227] on div at bounding box center [368, 191] width 736 height 382
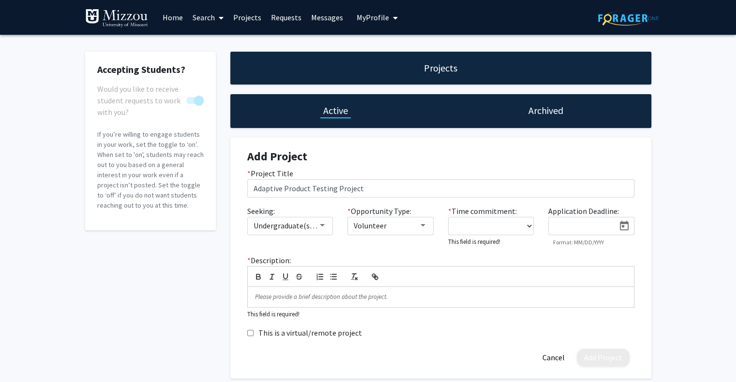
click at [533, 227] on div "* Time commitment: 0 - 5 hours/week 5 - 10 hours/week 10 - 15 hours/week 15 - 2…" at bounding box center [491, 227] width 101 height 42
click at [528, 225] on select "0 - 5 hours/week 5 - 10 hours/week 10 - 15 hours/week 15 - 20 hours/week 20 - 3…" at bounding box center [491, 226] width 86 height 18
select select "5 - 10"
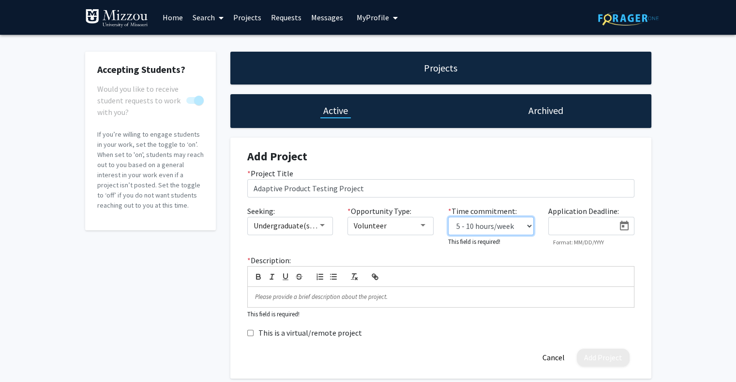
click at [448, 217] on select "0 - 5 hours/week 5 - 10 hours/week 10 - 15 hours/week 15 - 20 hours/week 20 - 3…" at bounding box center [491, 226] width 86 height 18
click at [512, 256] on div "* Description: This field is required!" at bounding box center [440, 285] width 401 height 65
click at [354, 295] on p "To enrich screen reader interactions, please activate Accessibility in Grammarl…" at bounding box center [440, 296] width 371 height 9
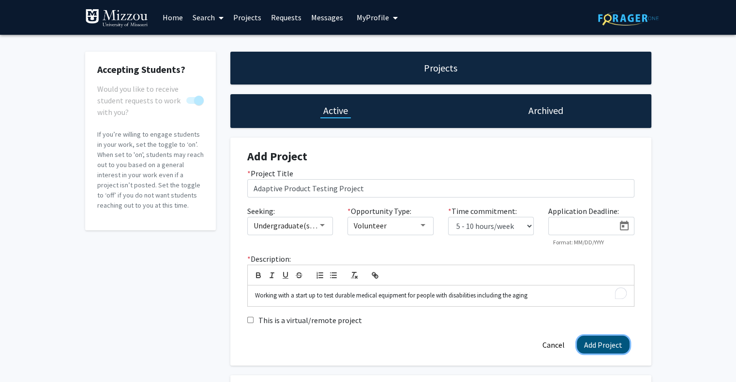
click at [593, 346] on button "Add Project" at bounding box center [602, 345] width 53 height 18
